Goal: Check status: Check status

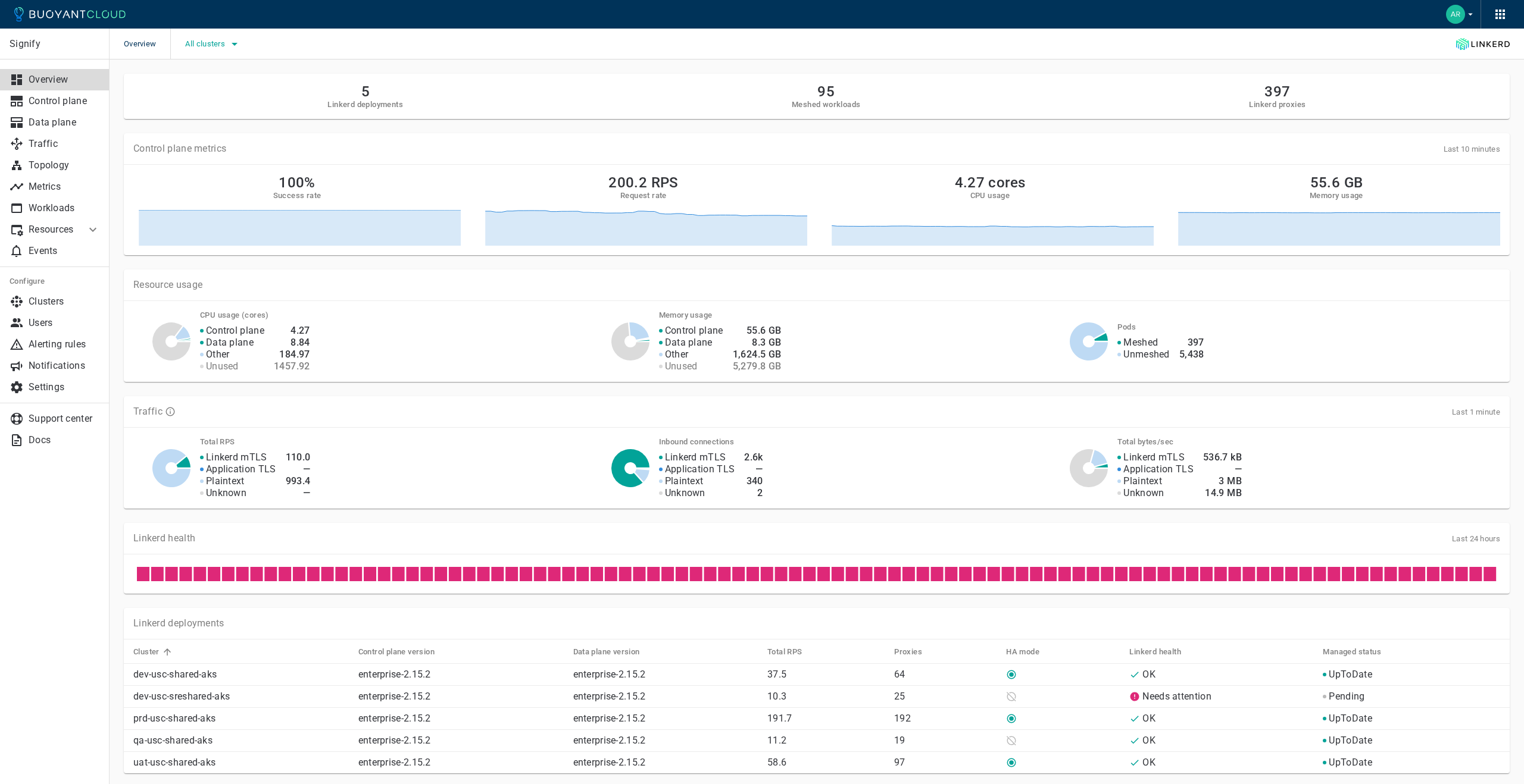
click at [222, 43] on span "All clusters" at bounding box center [206, 44] width 42 height 10
click at [199, 106] on input "prd-usc-shared-aks" at bounding box center [201, 104] width 14 height 14
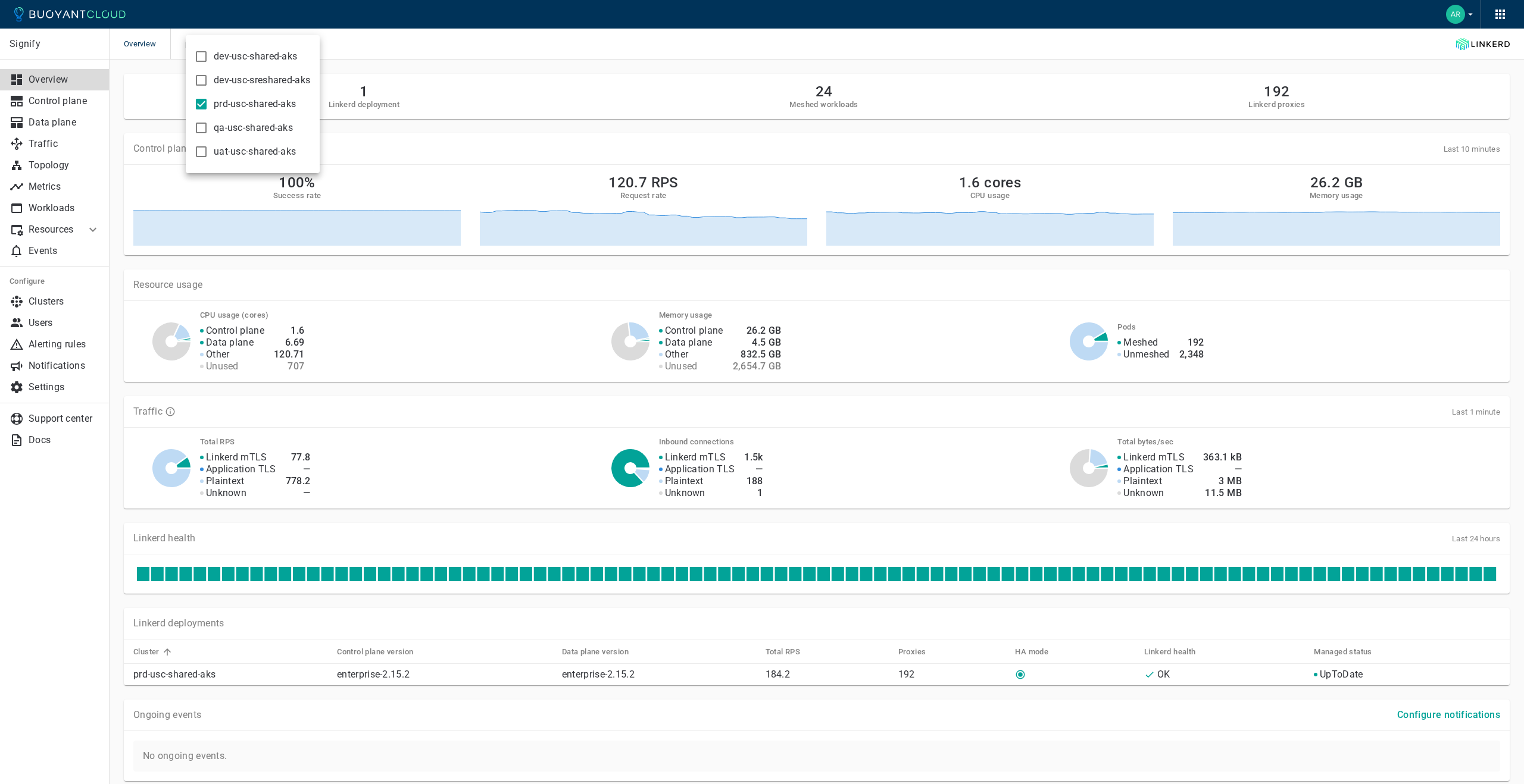
click at [201, 103] on input "prd-usc-shared-aks" at bounding box center [201, 104] width 14 height 14
checkbox input "false"
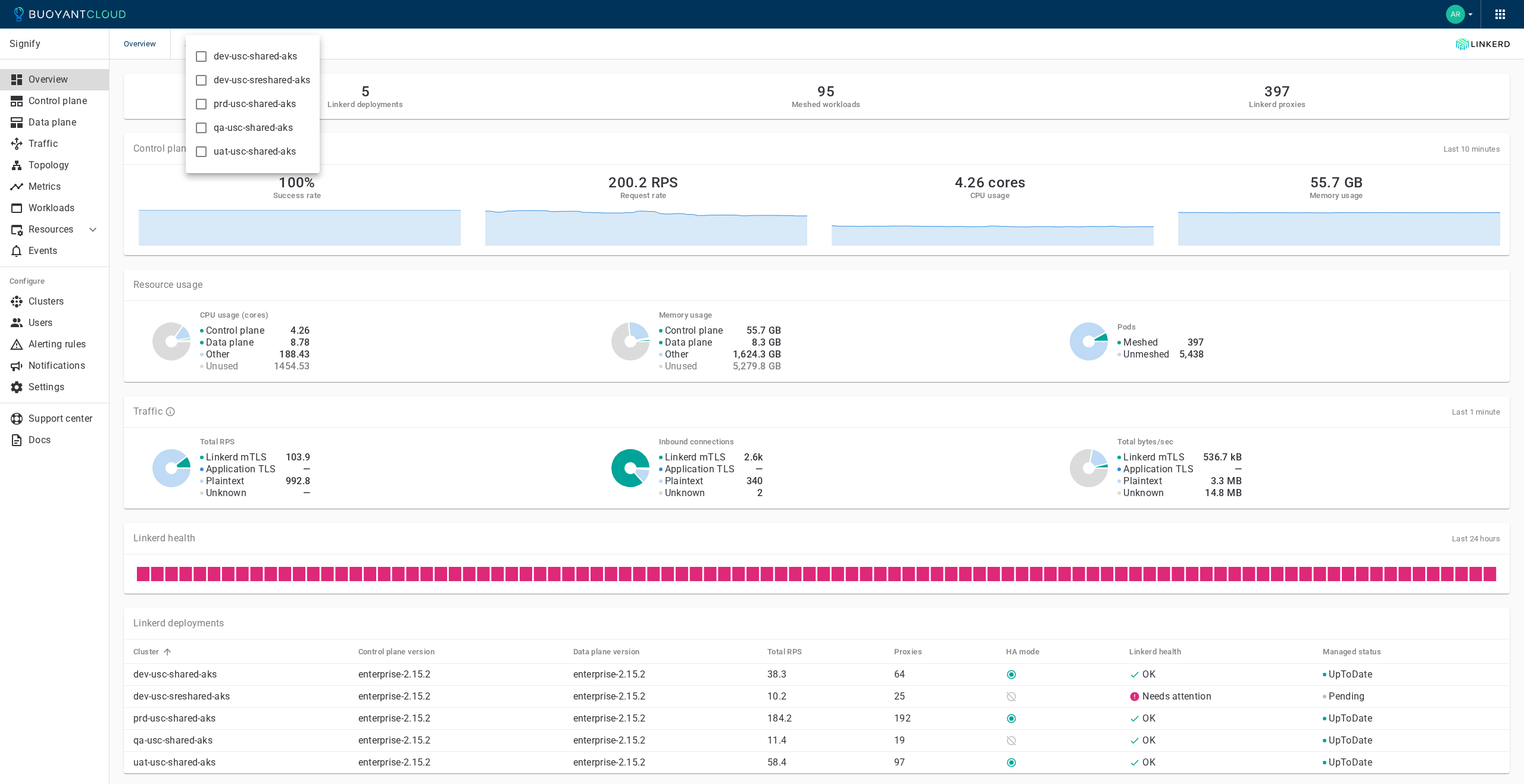
click at [201, 78] on input "dev-usc-sreshared-aks" at bounding box center [201, 80] width 14 height 14
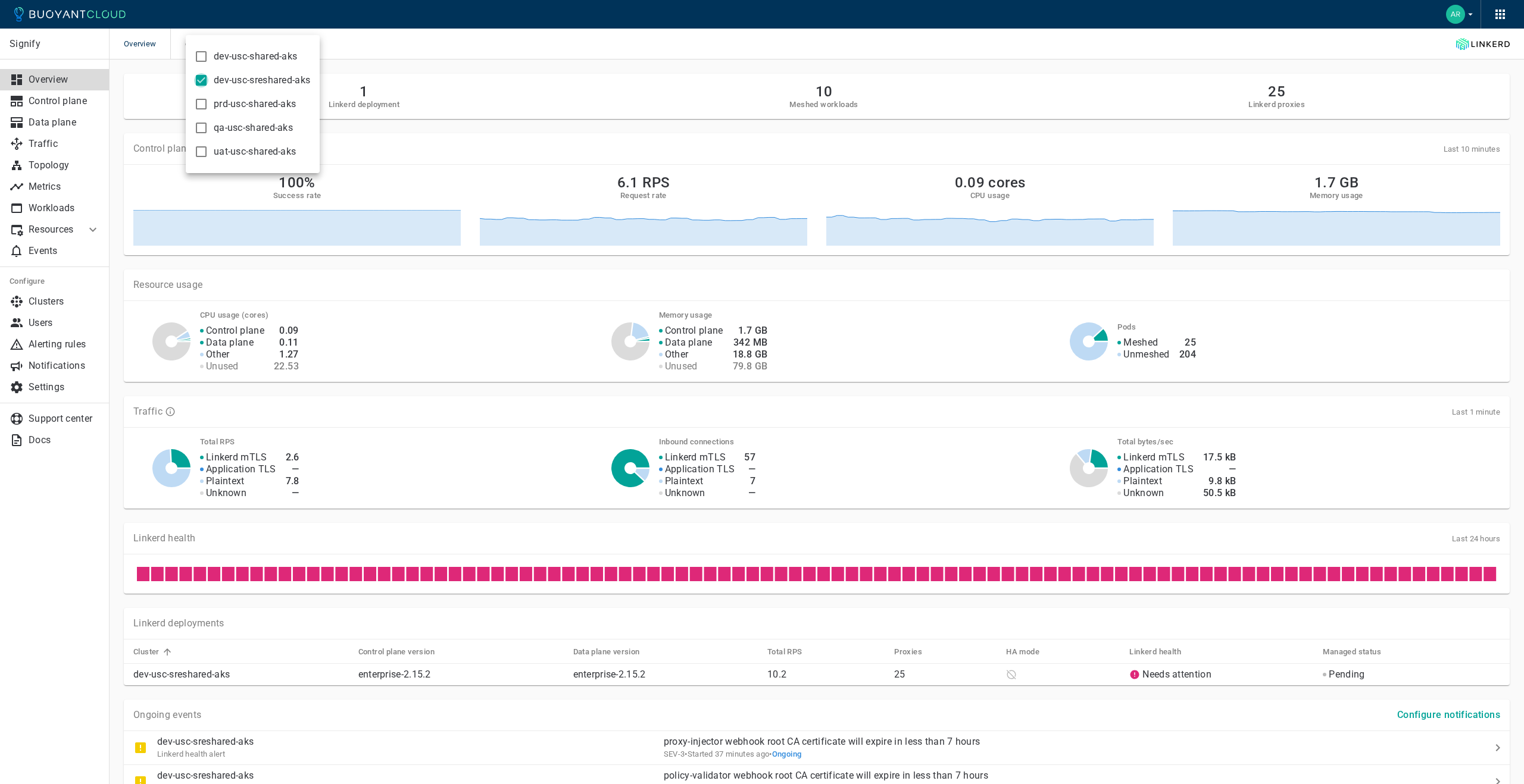
click at [201, 78] on input "dev-usc-sreshared-aks" at bounding box center [201, 80] width 14 height 14
checkbox input "false"
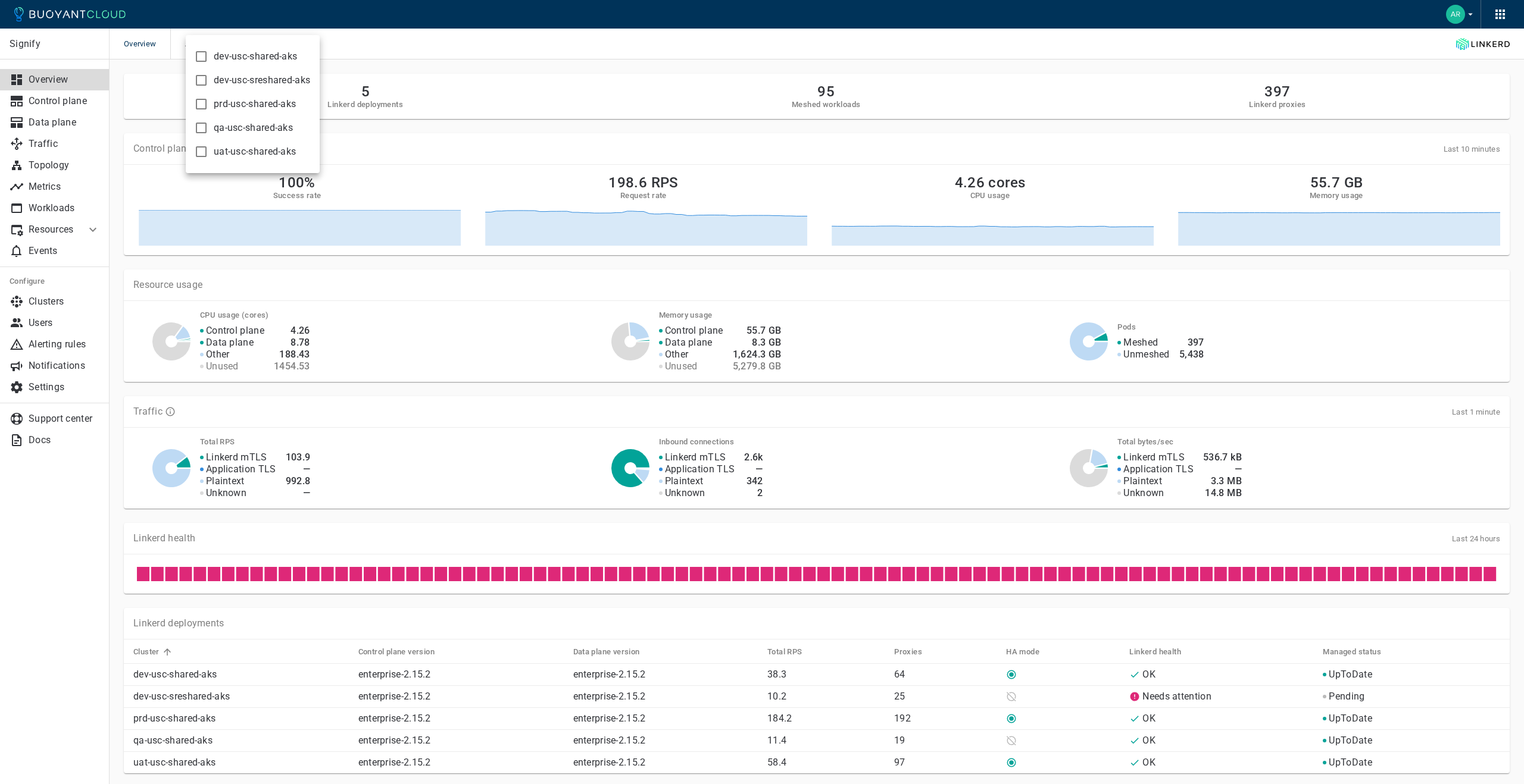
click at [450, 47] on div at bounding box center [762, 392] width 1524 height 784
click at [228, 46] on icon "button" at bounding box center [235, 44] width 14 height 14
click at [200, 82] on input "dev-usc-sreshared-aks" at bounding box center [201, 80] width 14 height 14
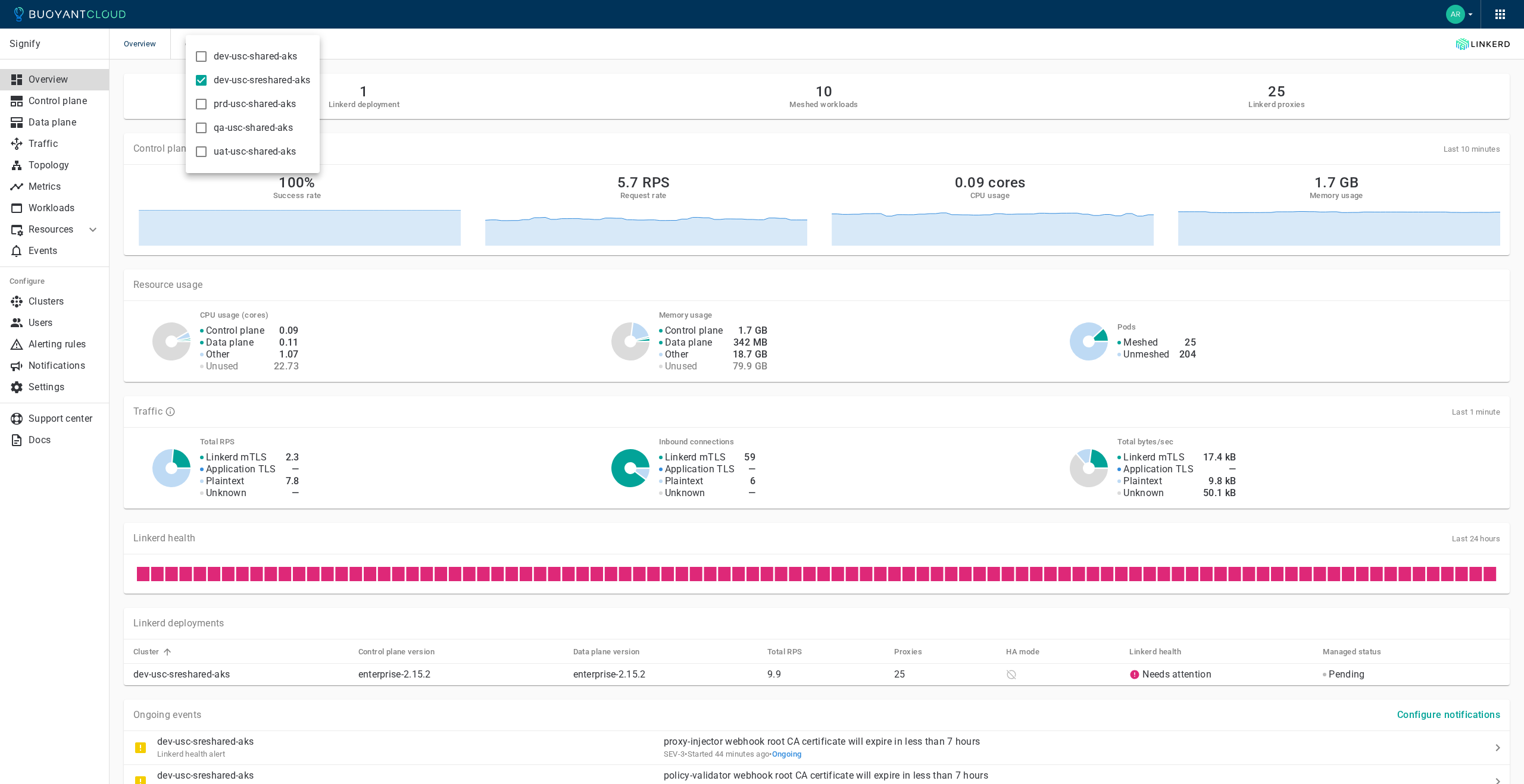
click at [205, 82] on input "dev-usc-sreshared-aks" at bounding box center [201, 80] width 14 height 14
checkbox input "false"
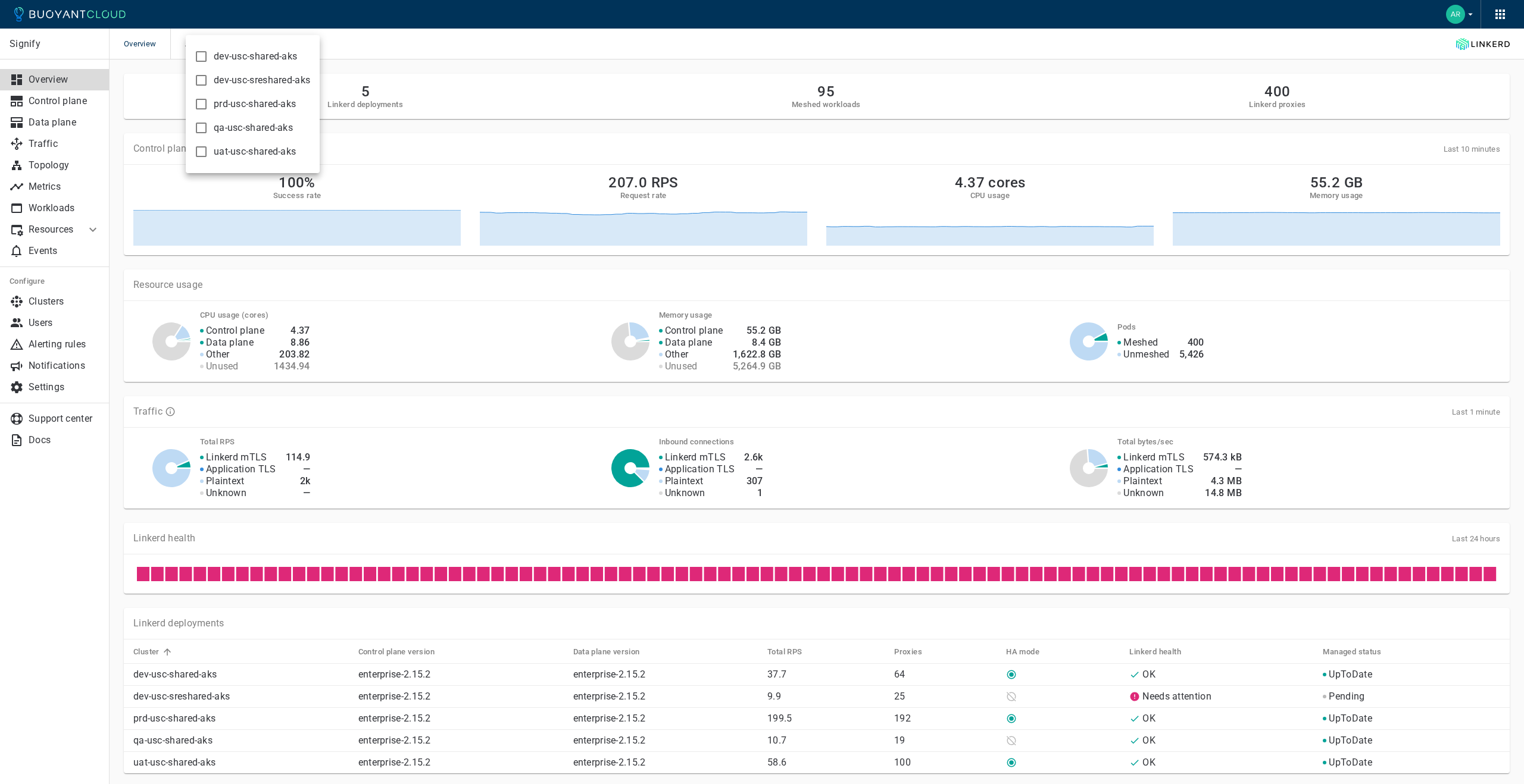
click at [553, 580] on div at bounding box center [762, 392] width 1524 height 784
click at [182, 47] on div "All clusters" at bounding box center [206, 44] width 71 height 31
click at [196, 45] on span "All clusters" at bounding box center [206, 44] width 42 height 10
click at [203, 82] on input "dev-usc-sreshared-aks" at bounding box center [201, 80] width 14 height 14
checkbox input "true"
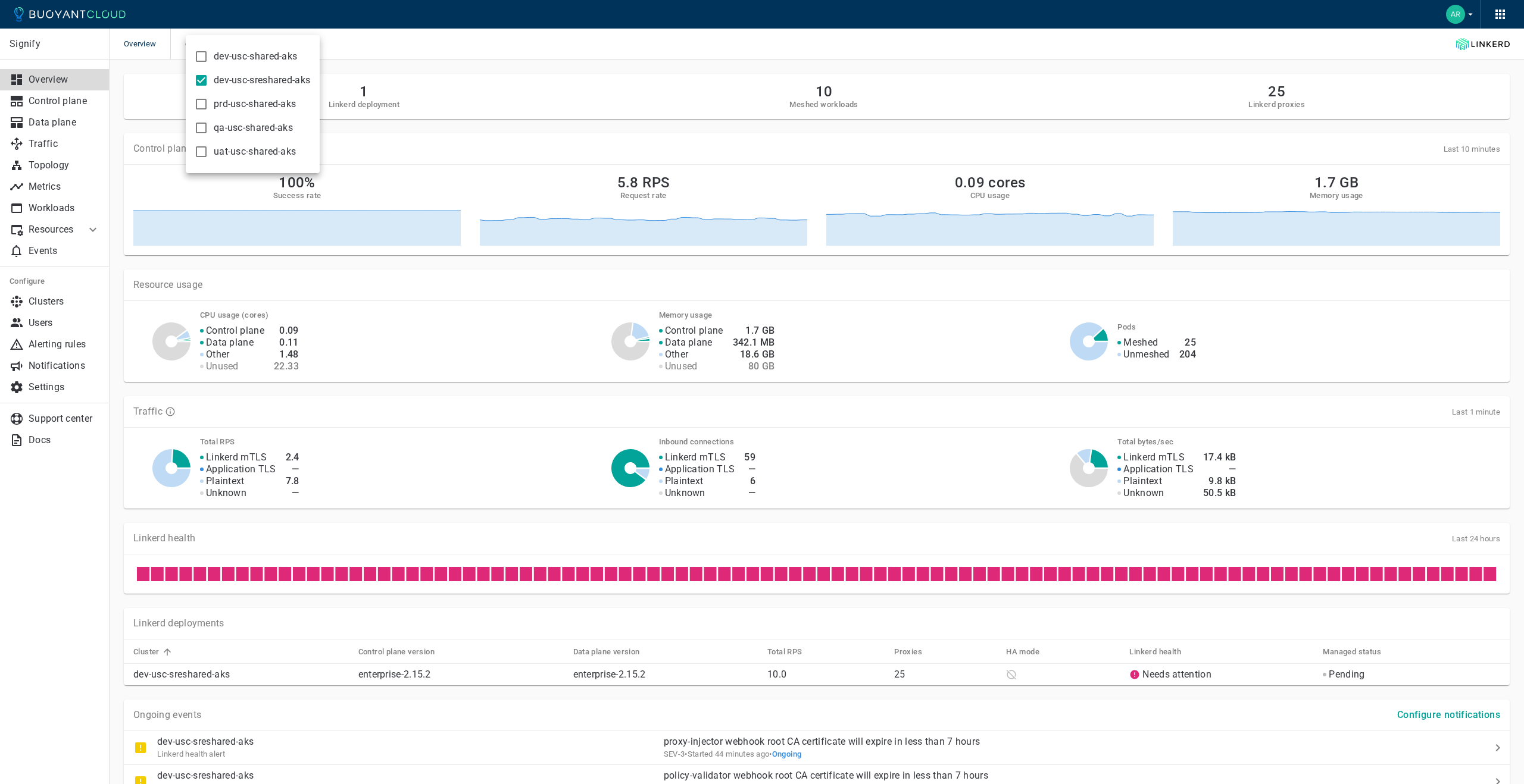
click at [57, 366] on div at bounding box center [762, 392] width 1524 height 784
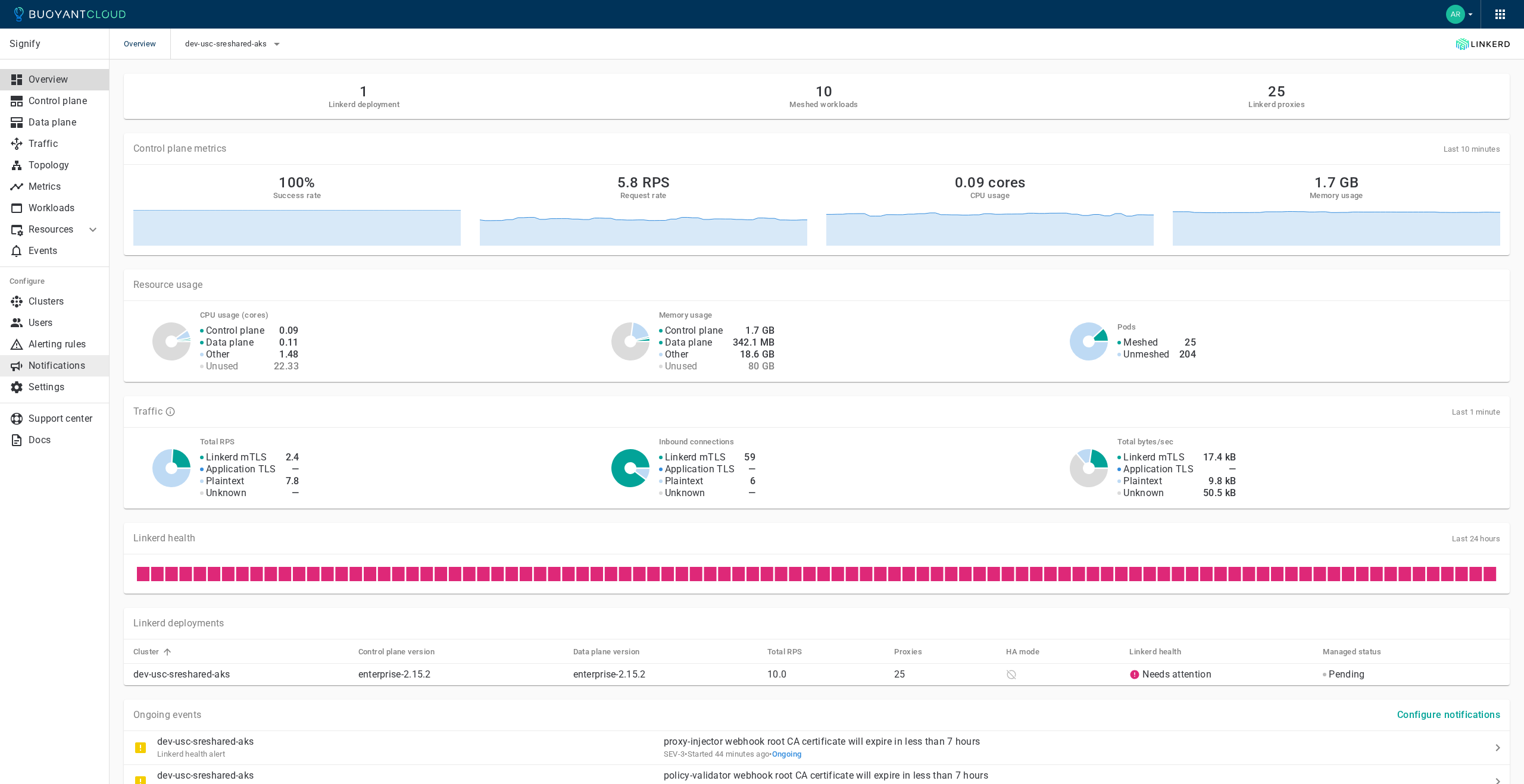
click at [56, 367] on p "Notifications" at bounding box center [64, 366] width 71 height 12
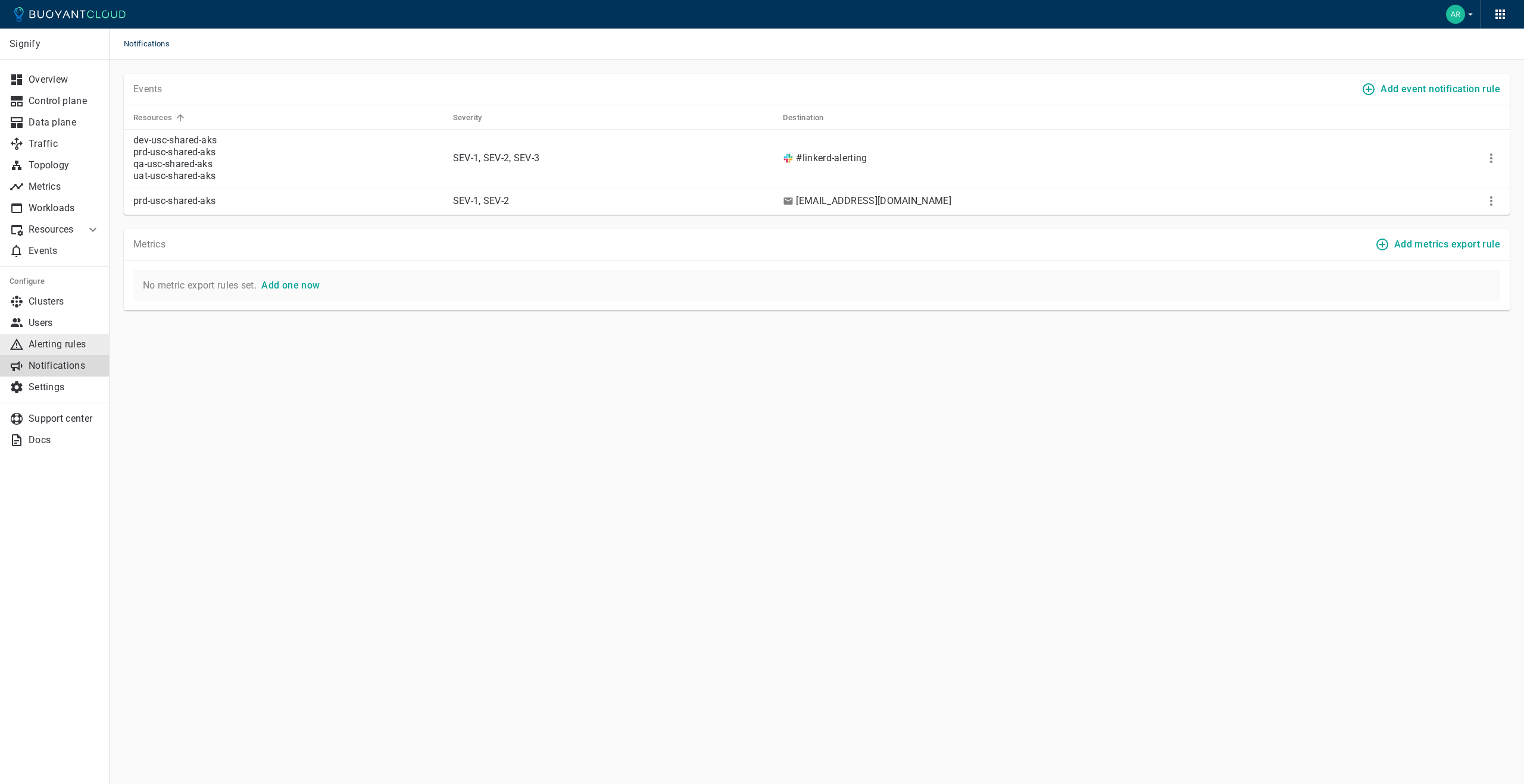
click at [47, 349] on p "Alerting rules" at bounding box center [64, 344] width 71 height 12
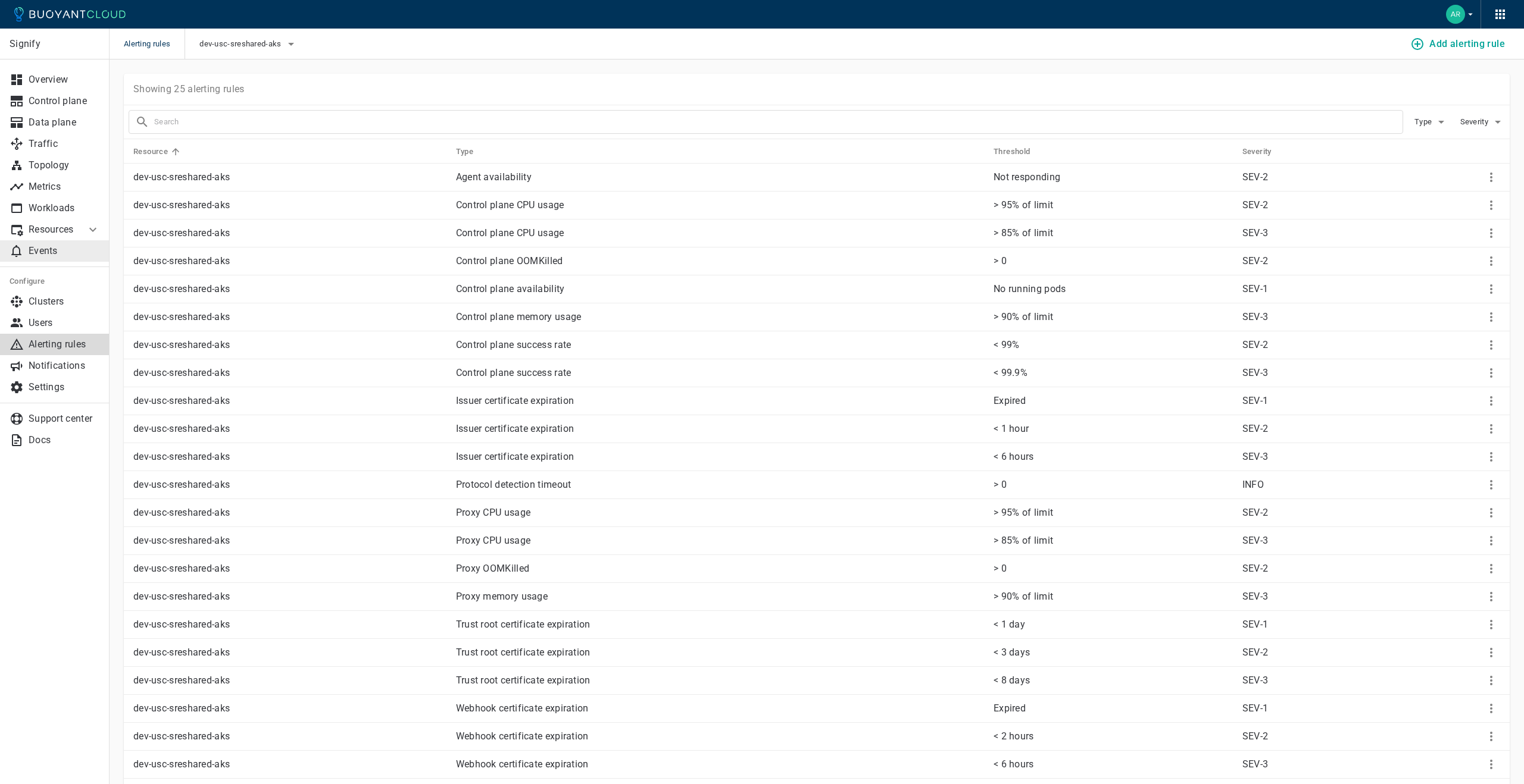
click at [49, 256] on p "Events" at bounding box center [64, 251] width 71 height 12
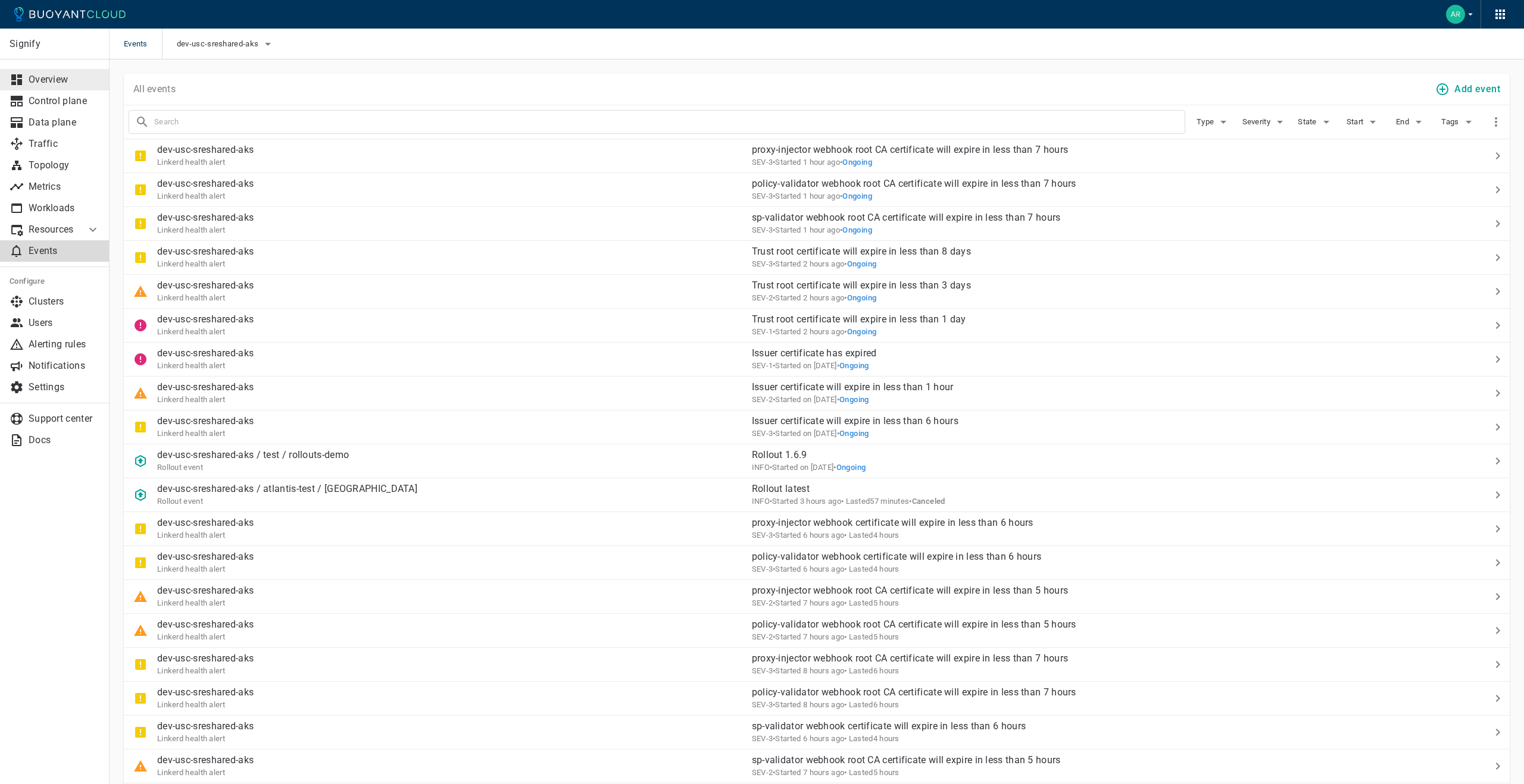
click at [55, 81] on p "Overview" at bounding box center [64, 79] width 71 height 12
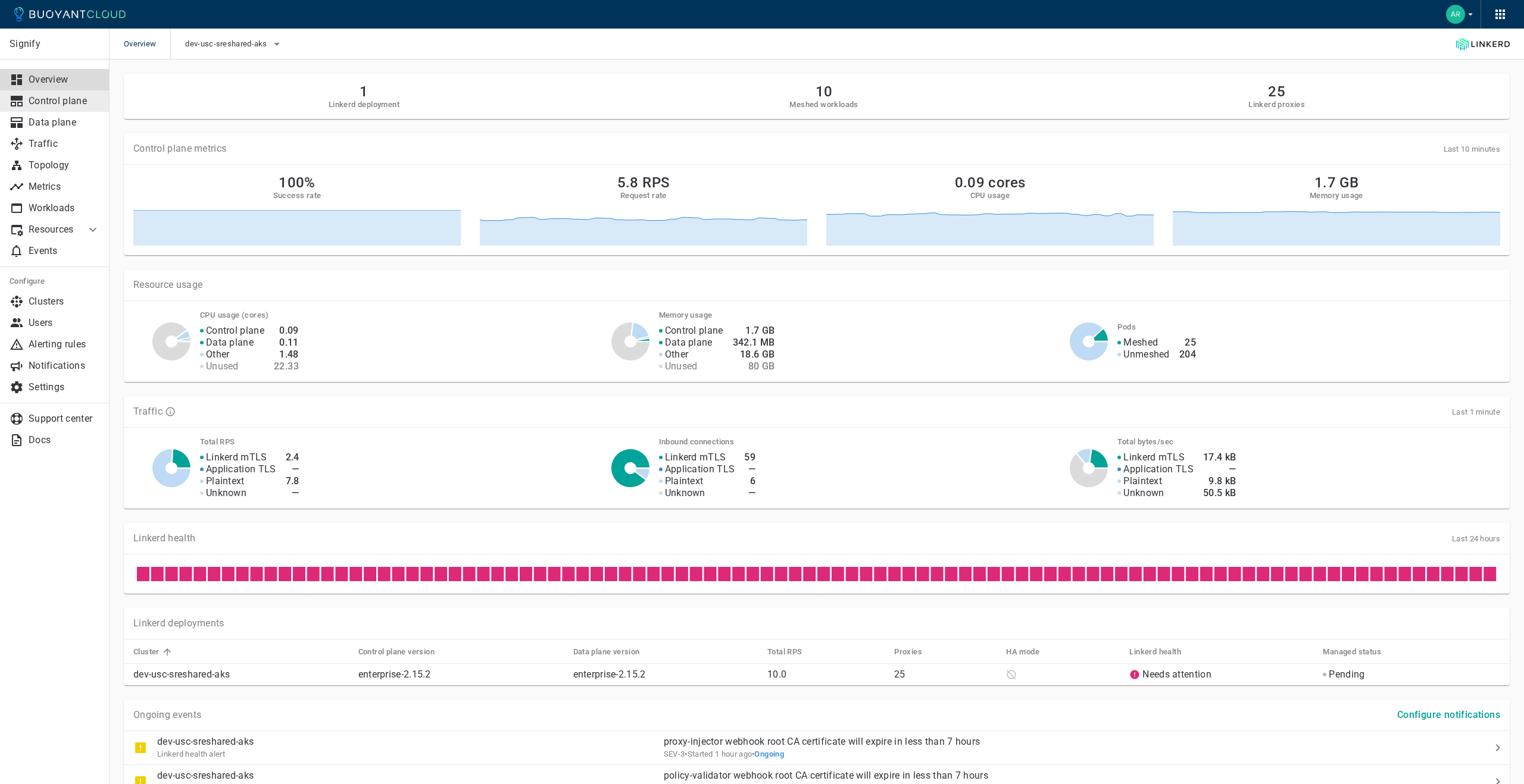
click at [48, 104] on p "Control plane" at bounding box center [64, 101] width 71 height 12
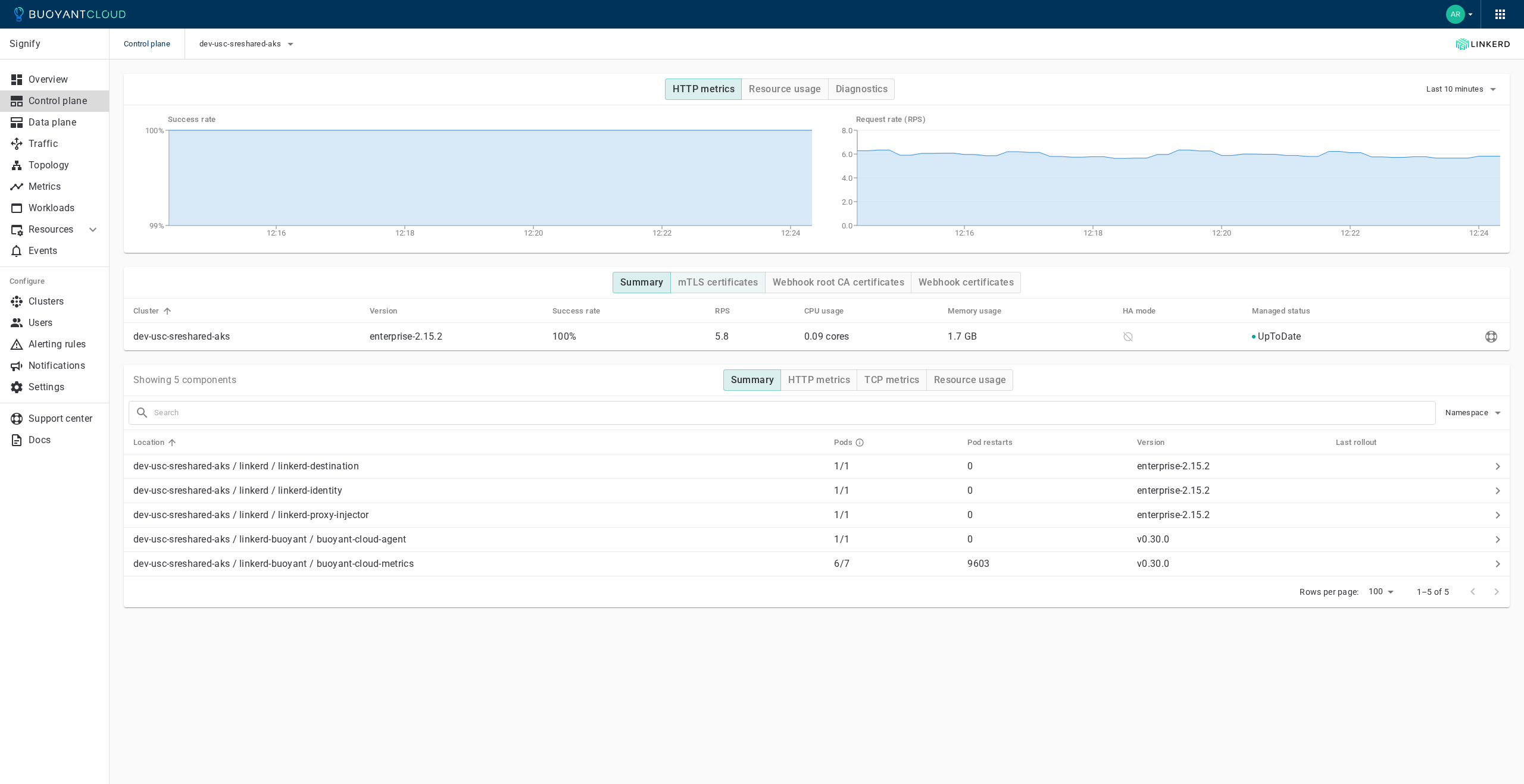
click at [743, 290] on button "mTLS certificates" at bounding box center [718, 283] width 95 height 22
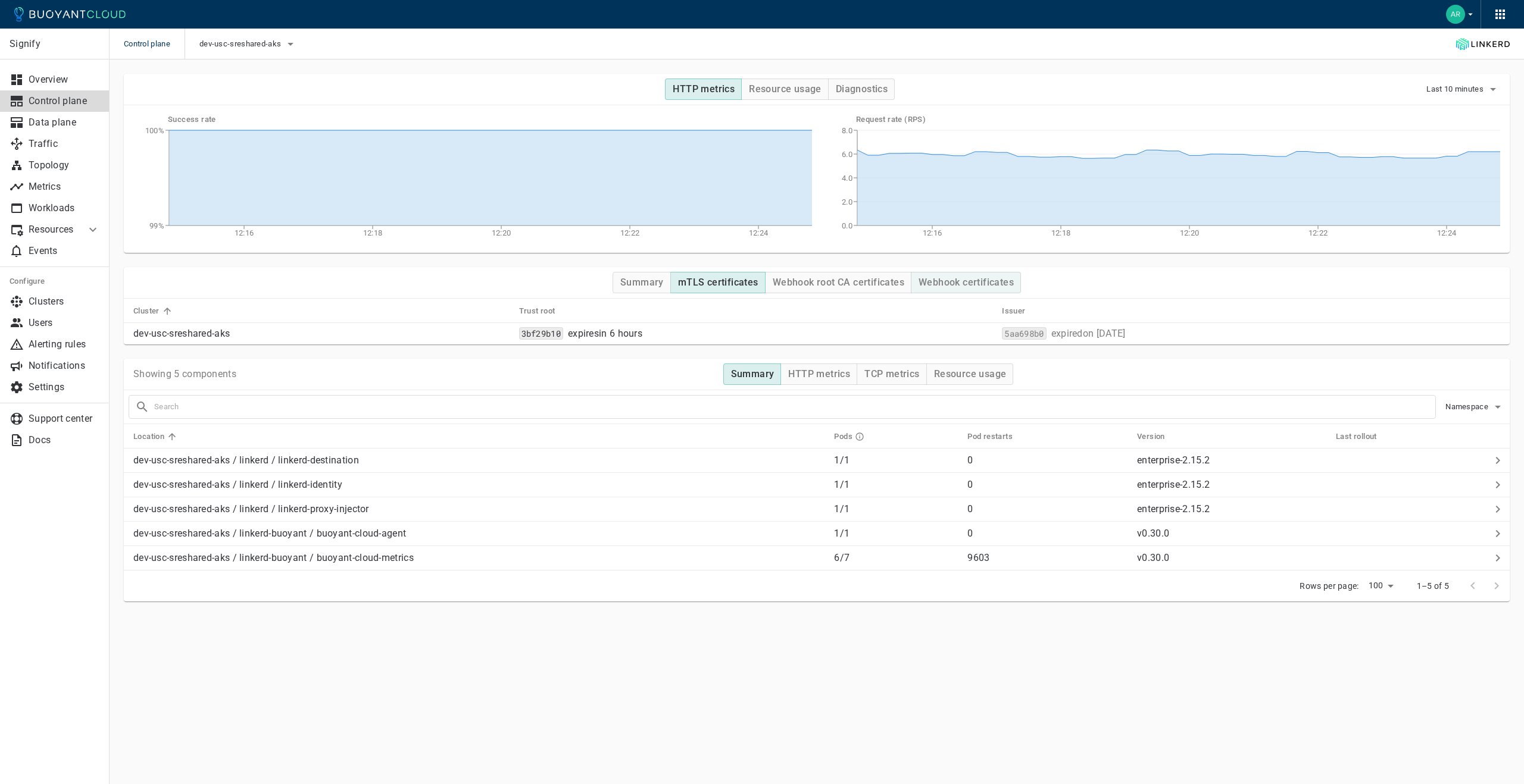
click at [955, 279] on h4 "Webhook certificates" at bounding box center [966, 283] width 95 height 12
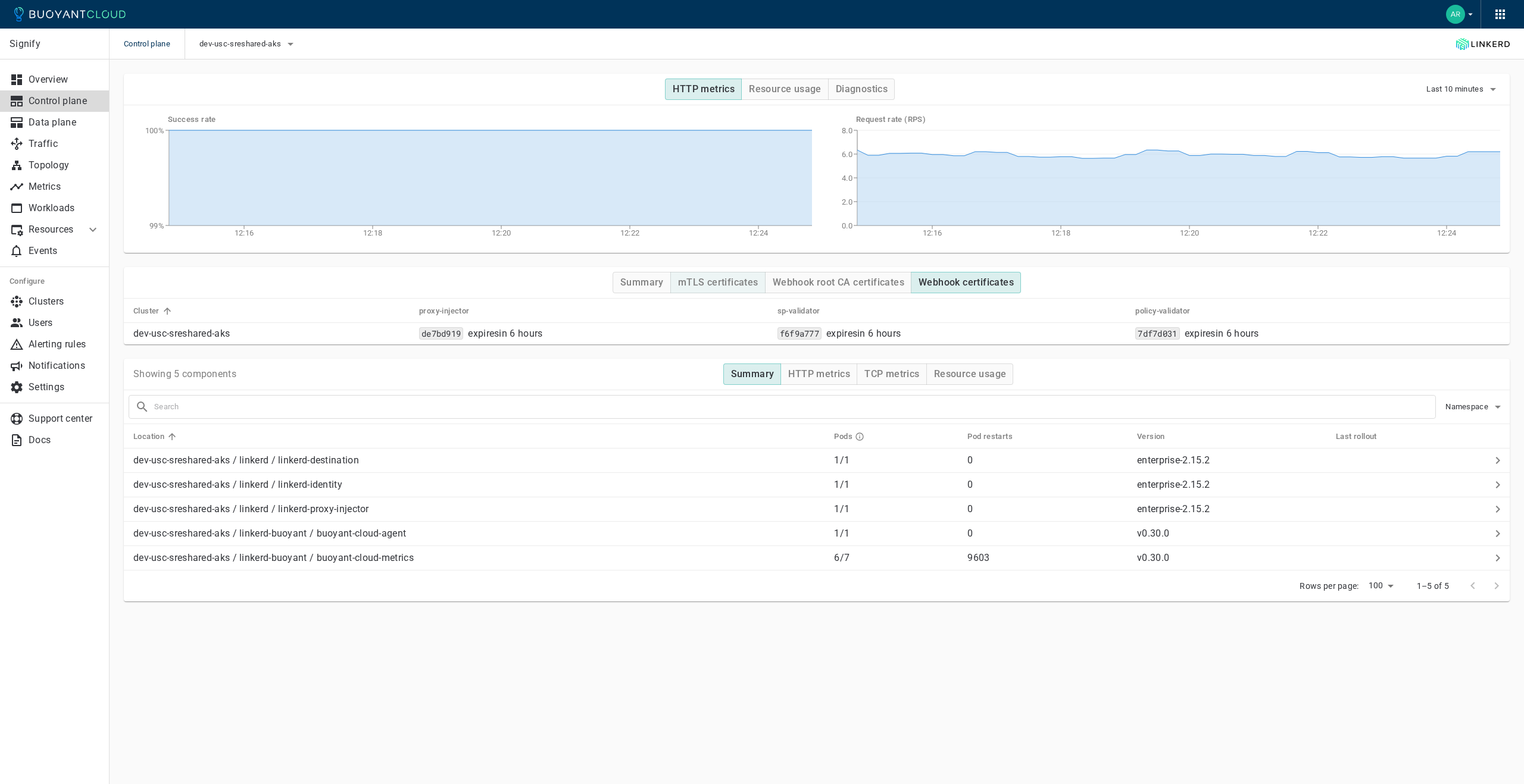
click at [737, 281] on h4 "mTLS certificates" at bounding box center [718, 283] width 80 height 12
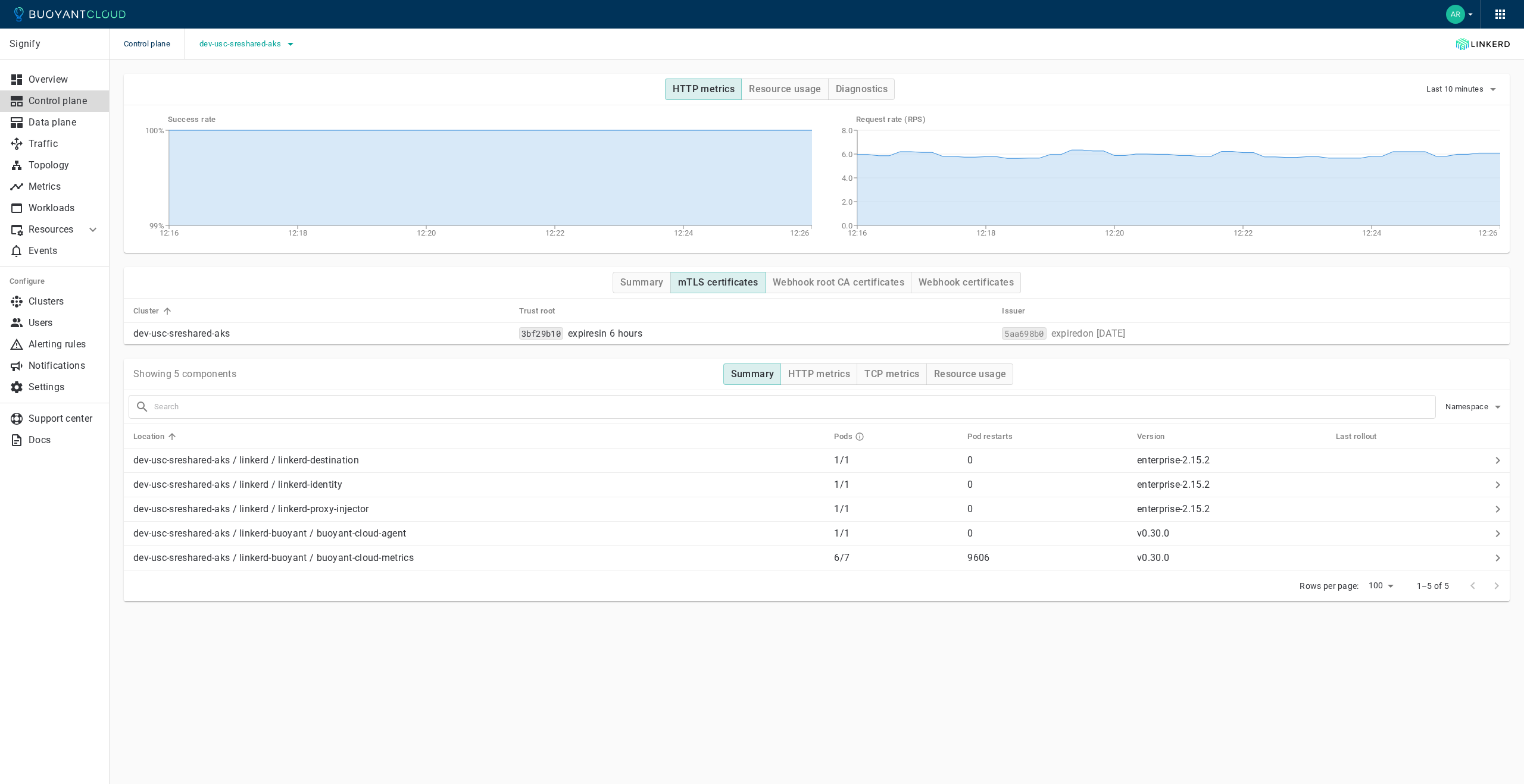
click at [219, 39] on span "dev-usc-sreshared-aks" at bounding box center [241, 44] width 84 height 10
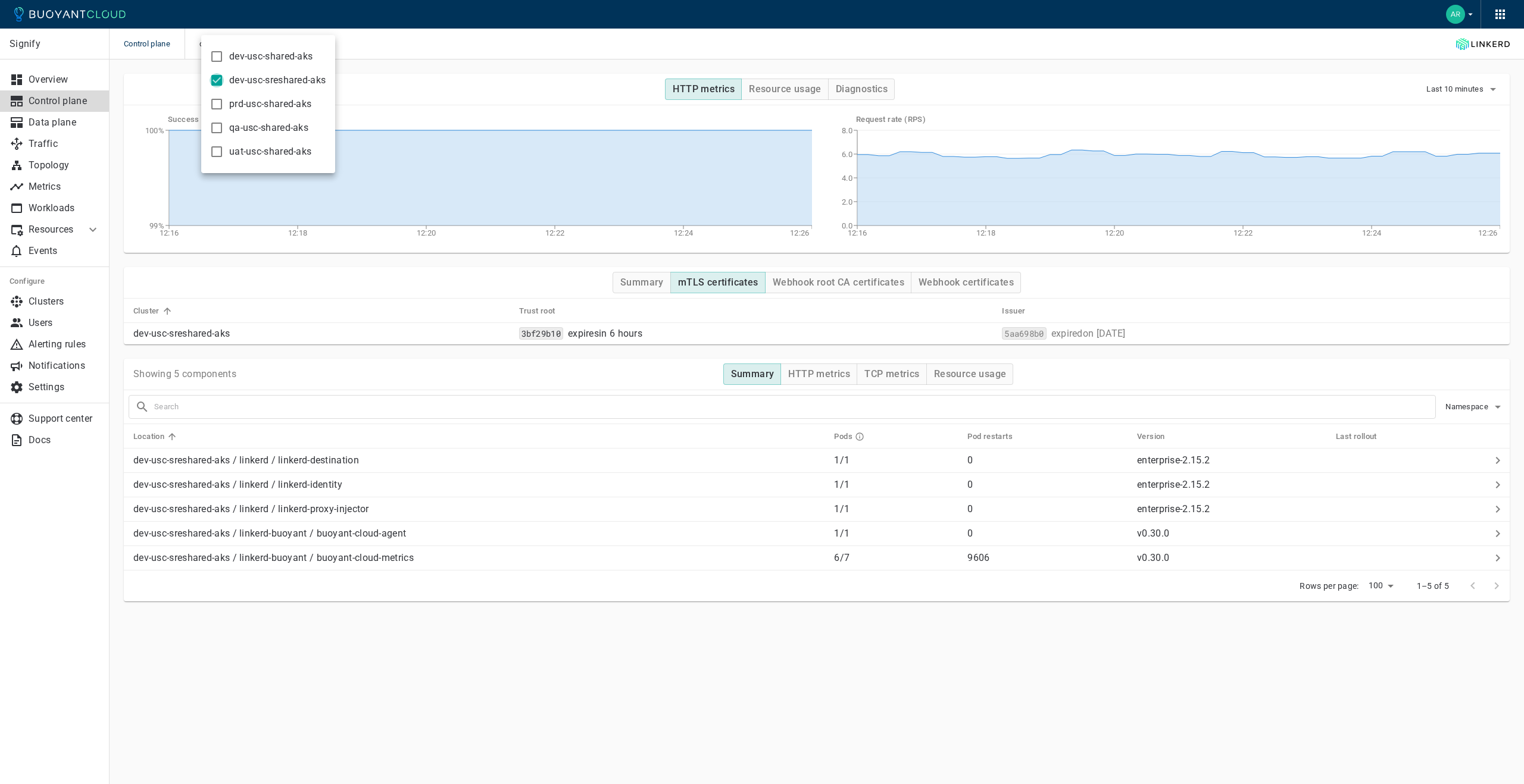
click at [211, 82] on input "dev-usc-sreshared-aks" at bounding box center [217, 80] width 14 height 14
checkbox input "false"
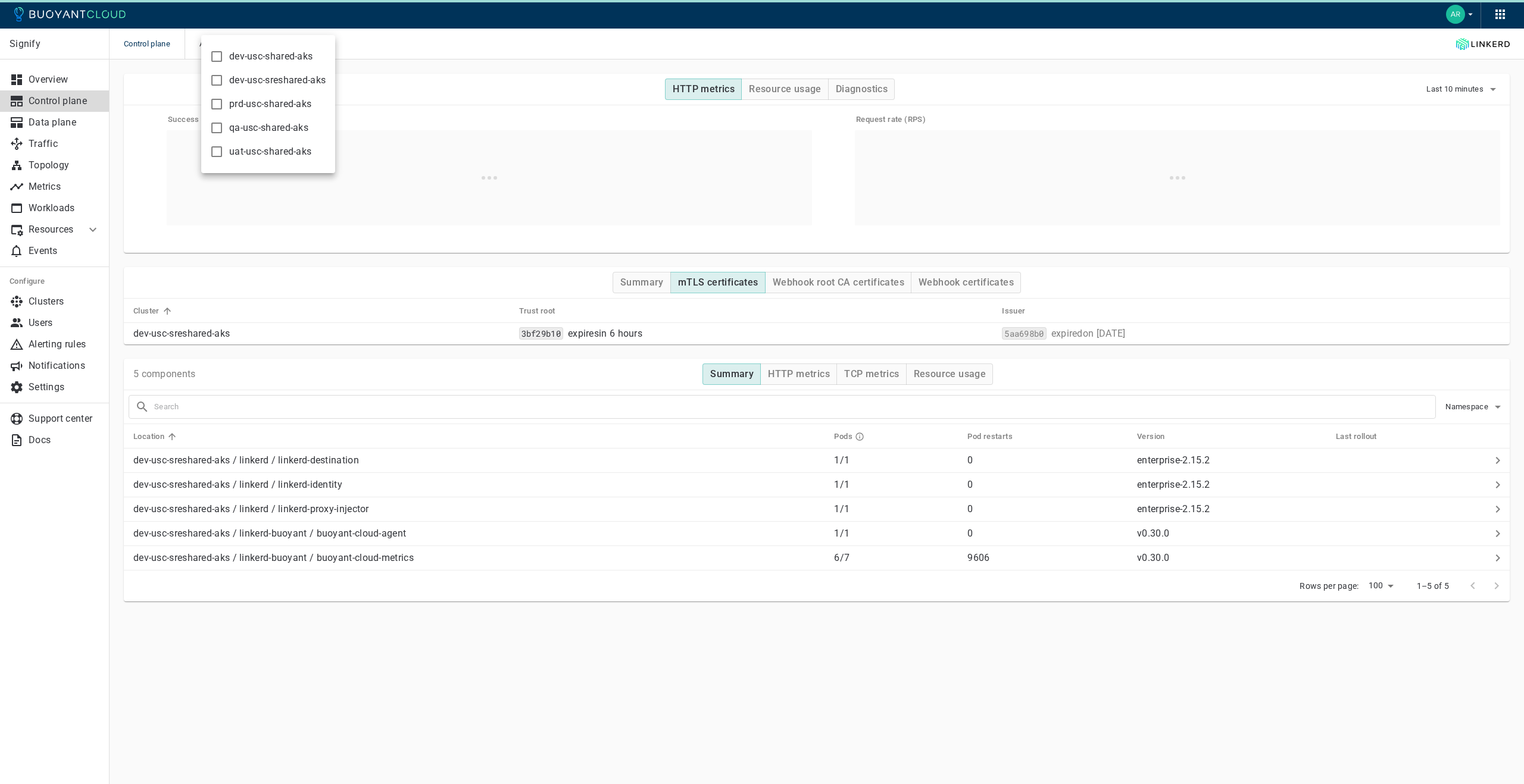
click at [215, 99] on input "prd-usc-shared-aks" at bounding box center [217, 104] width 14 height 14
checkbox input "true"
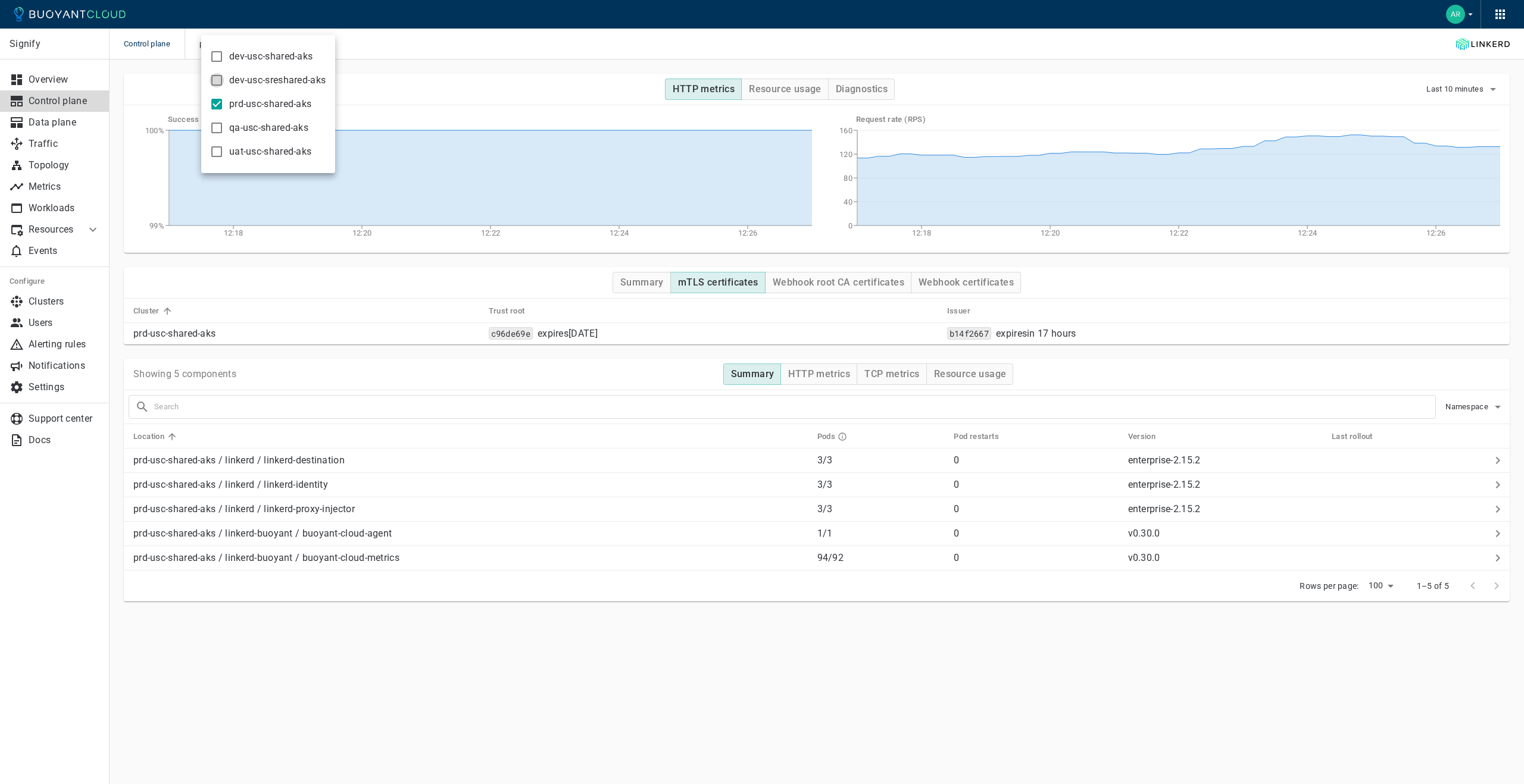
click at [218, 85] on input "dev-usc-sreshared-aks" at bounding box center [217, 80] width 14 height 14
checkbox input "true"
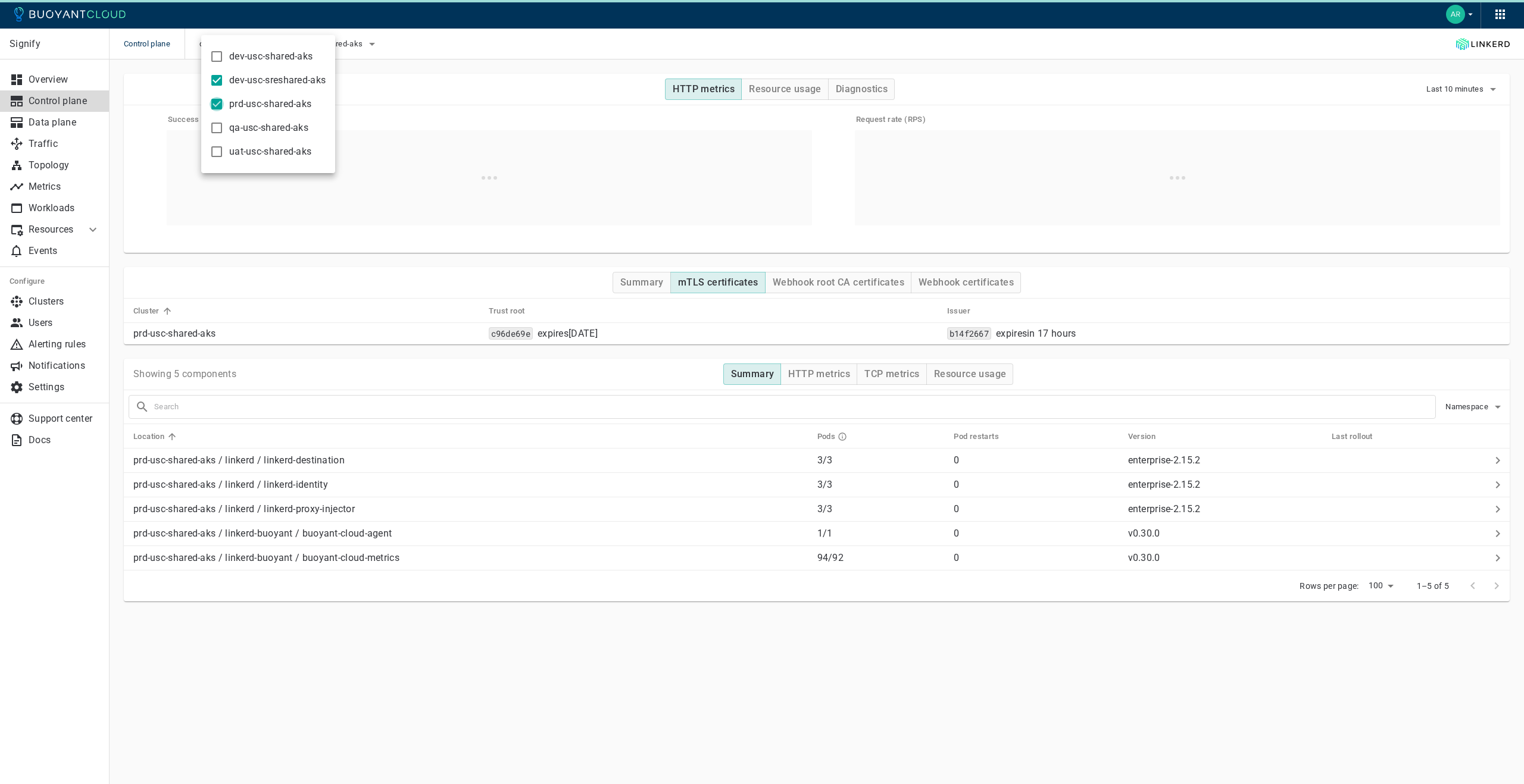
click at [218, 99] on input "prd-usc-shared-aks" at bounding box center [217, 104] width 14 height 14
checkbox input "false"
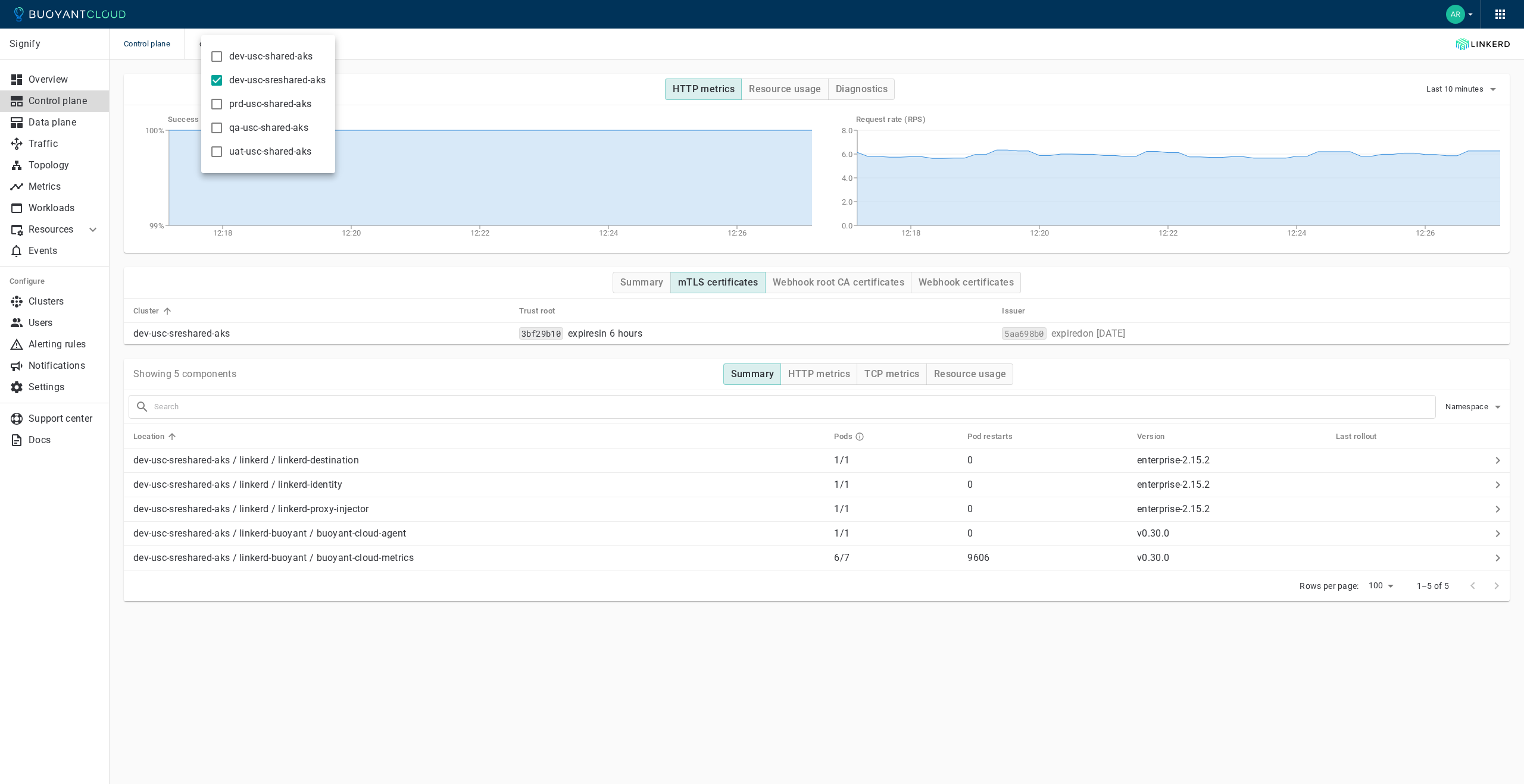
click at [413, 78] on div at bounding box center [762, 392] width 1524 height 784
